Goal: Check status: Check status

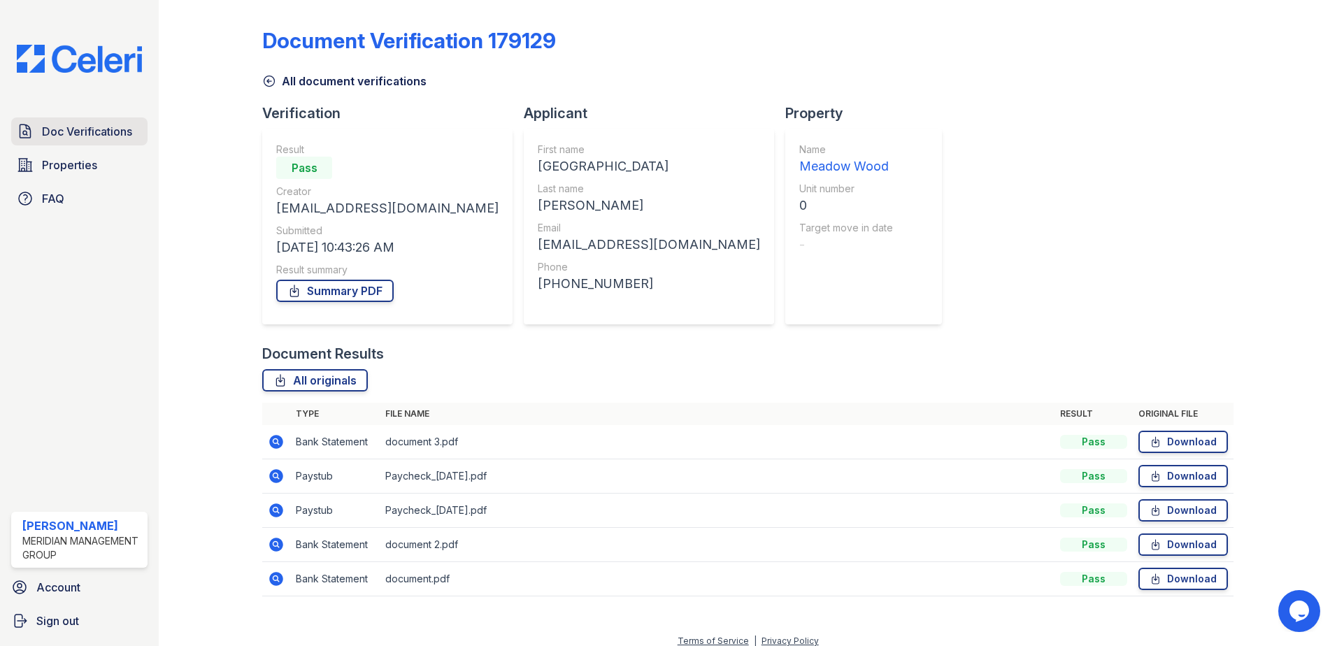
click at [87, 127] on span "Doc Verifications" at bounding box center [87, 131] width 90 height 17
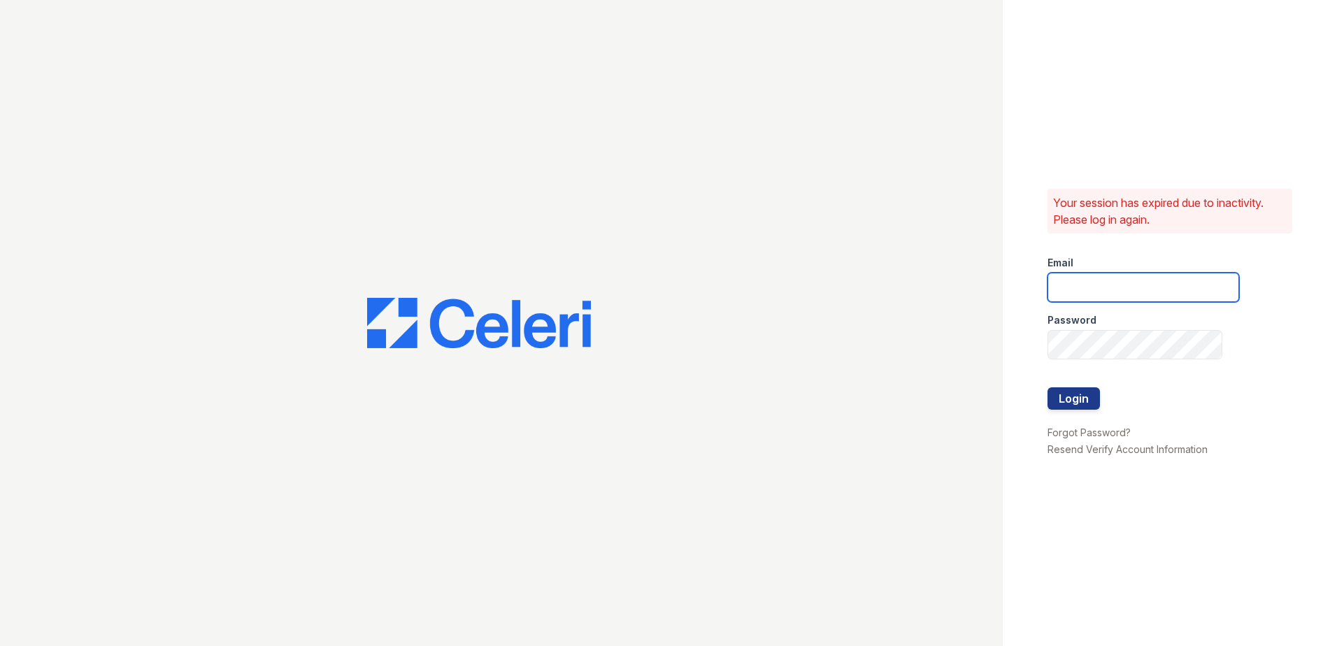
click at [1076, 290] on input "email" at bounding box center [1144, 287] width 192 height 29
type input "mgamble@mmgmgt.com"
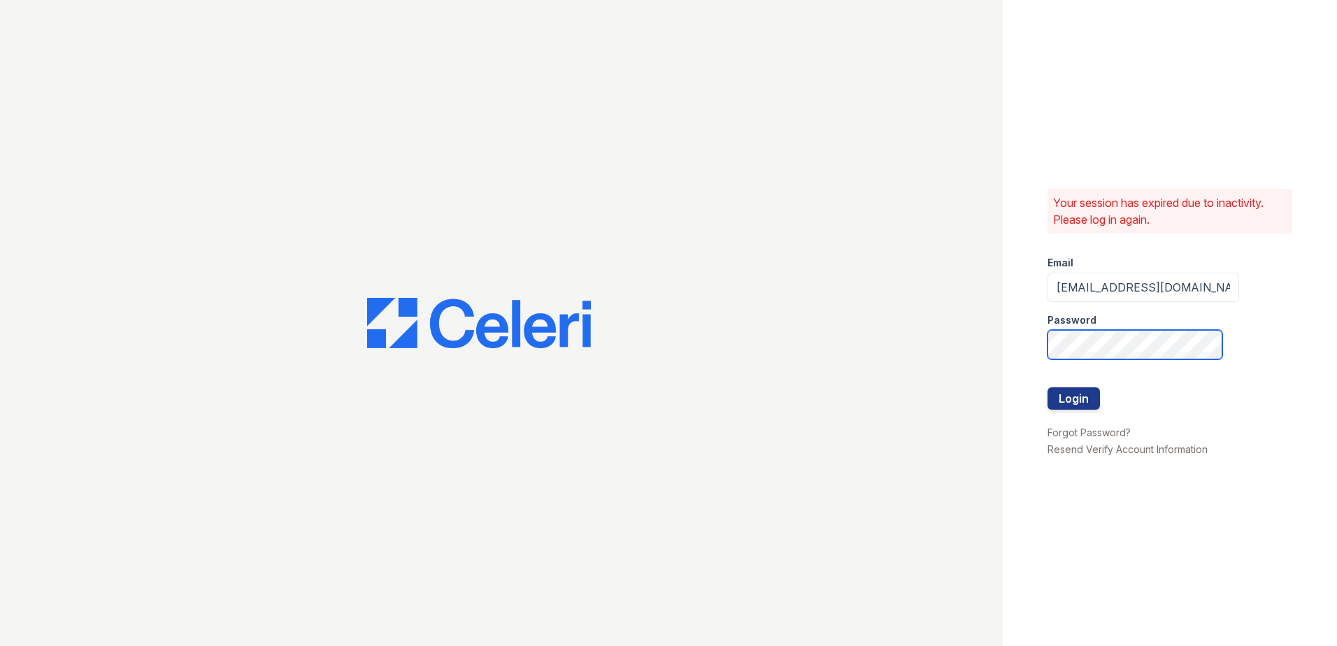
click at [1048, 387] on button "Login" at bounding box center [1074, 398] width 52 height 22
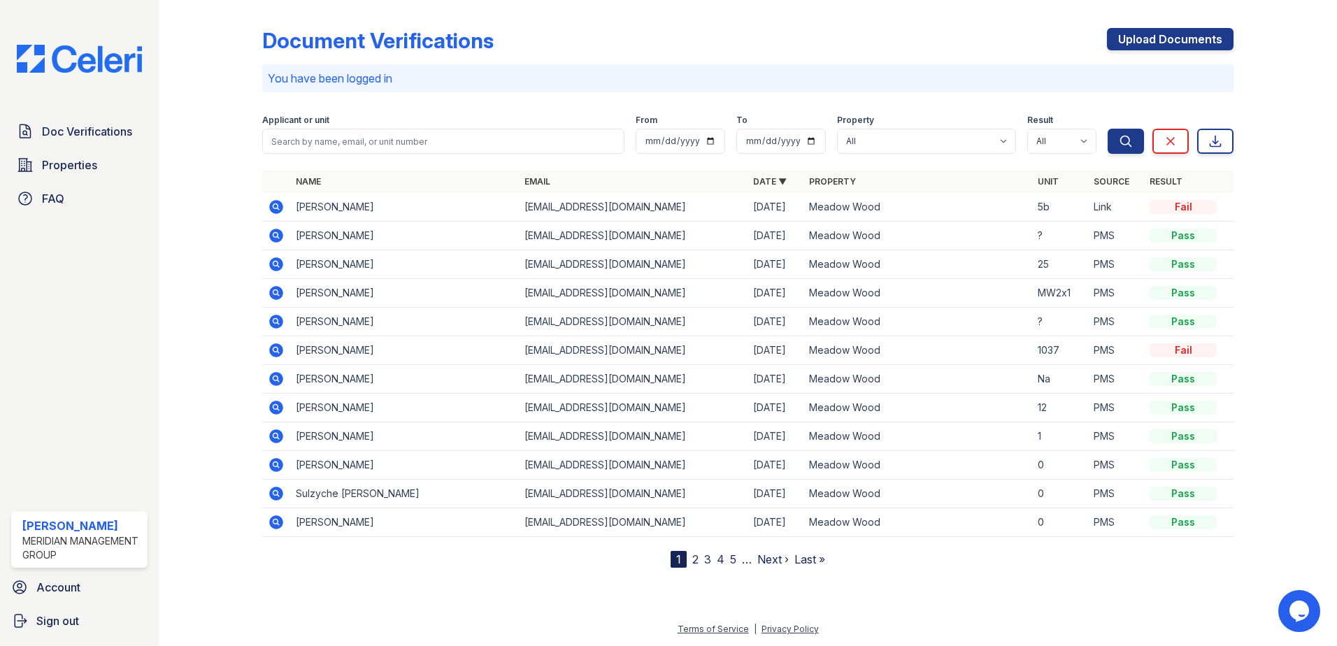
click at [276, 407] on icon at bounding box center [274, 406] width 3 height 3
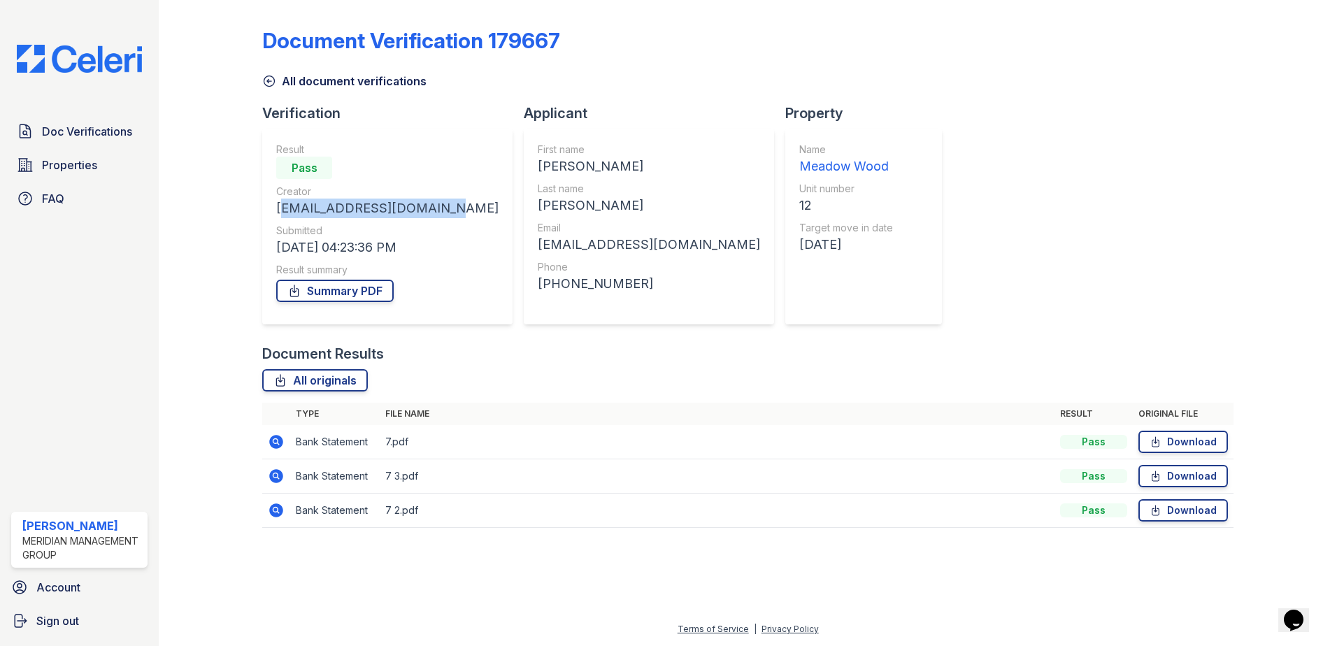
drag, startPoint x: 438, startPoint y: 207, endPoint x: 276, endPoint y: 205, distance: 162.3
click at [276, 205] on div "Result Pass Creator tmcclendon706@gmail.com Submitted 08/20/25 04:23:36 PM Resu…" at bounding box center [387, 227] width 250 height 196
copy div "[EMAIL_ADDRESS][DOMAIN_NAME]"
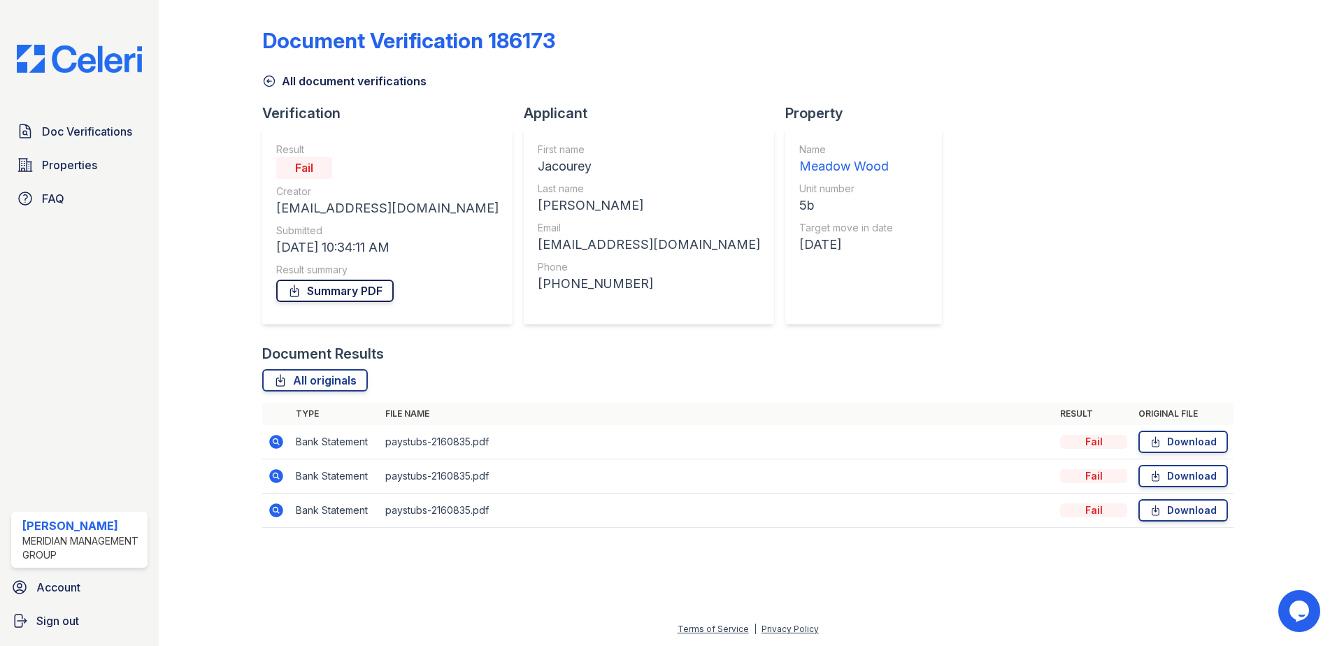
click at [336, 290] on link "Summary PDF" at bounding box center [334, 291] width 117 height 22
